Goal: Information Seeking & Learning: Learn about a topic

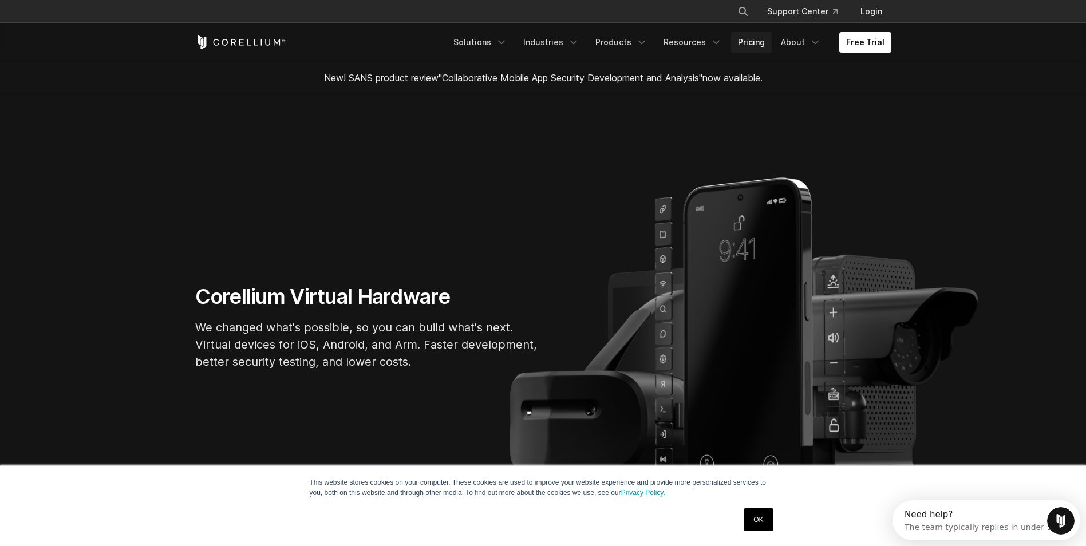
click at [763, 39] on link "Pricing" at bounding box center [751, 42] width 41 height 21
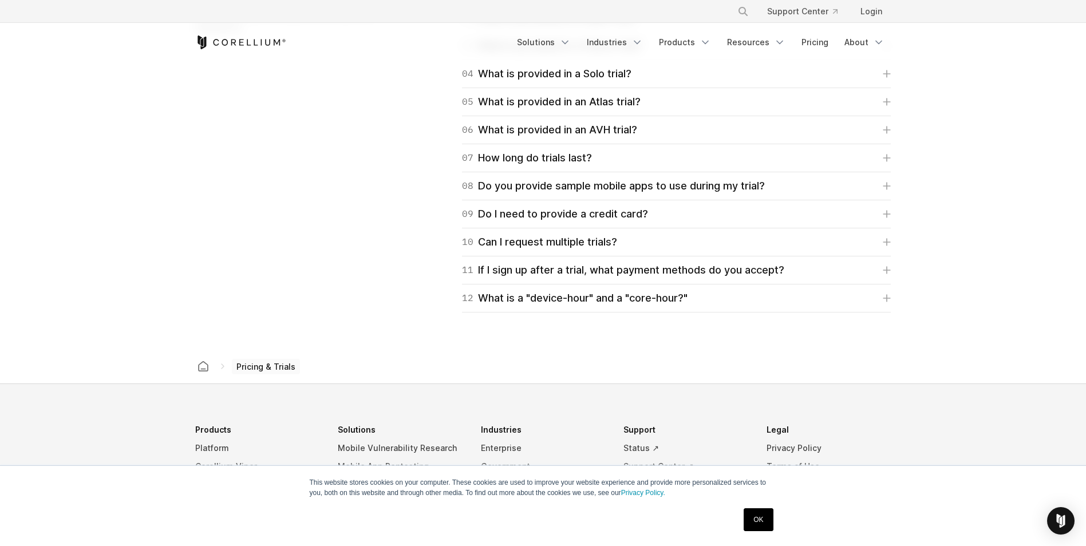
scroll to position [1660, 0]
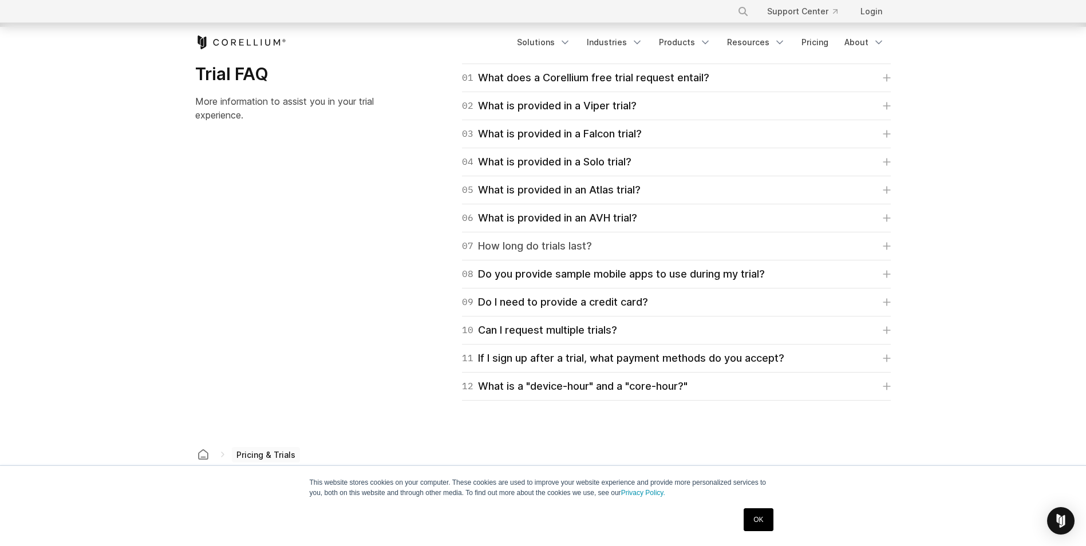
click at [575, 247] on div "07 How long do trials last?" at bounding box center [527, 246] width 130 height 16
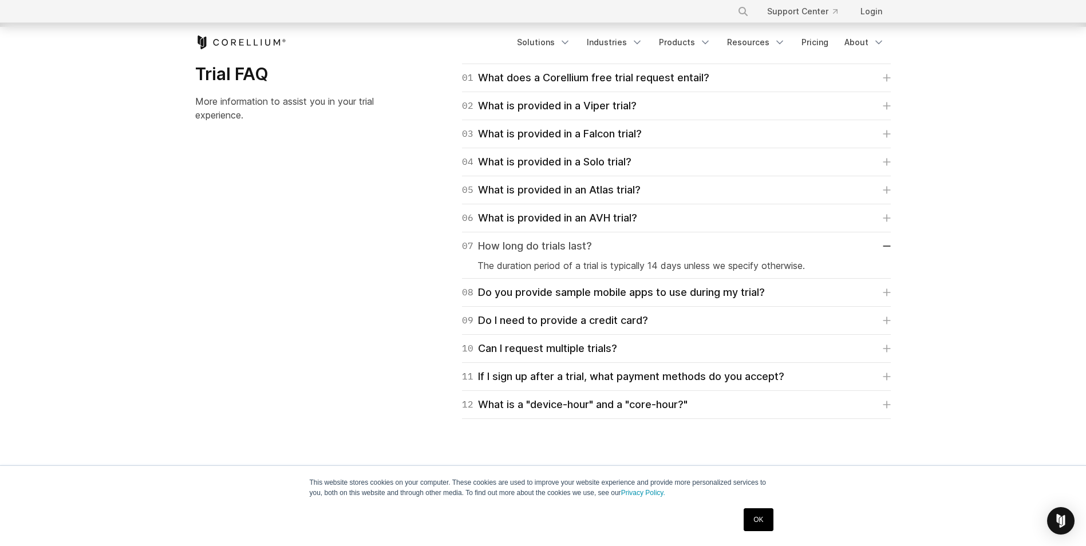
click at [625, 244] on link "07 How long do trials last?" at bounding box center [676, 246] width 429 height 16
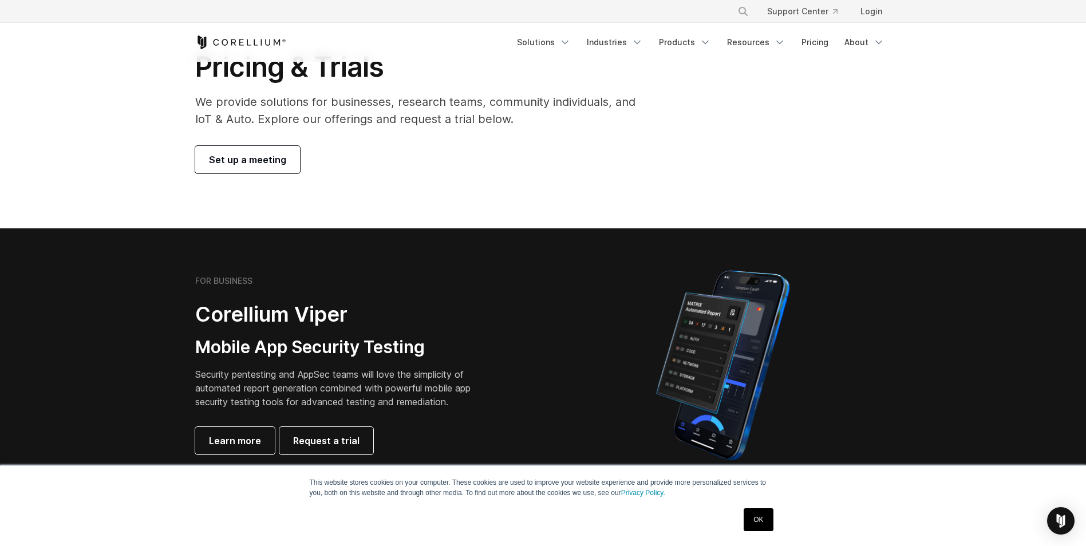
scroll to position [0, 0]
